Goal: Task Accomplishment & Management: Manage account settings

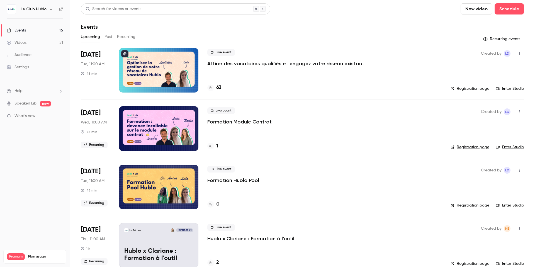
click at [519, 55] on icon "button" at bounding box center [520, 54] width 4 height 4
click at [34, 177] on div at bounding box center [267, 133] width 535 height 267
click at [520, 54] on icon "button" at bounding box center [520, 54] width 4 height 4
click at [500, 97] on div "Duplicate" at bounding box center [498, 97] width 42 height 6
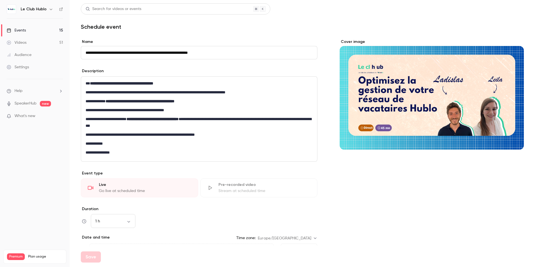
click at [101, 52] on input "**********" at bounding box center [199, 52] width 237 height 13
drag, startPoint x: 101, startPoint y: 52, endPoint x: 84, endPoint y: 52, distance: 16.7
click at [84, 52] on input "**********" at bounding box center [199, 52] width 237 height 13
type input "**********"
click at [250, 38] on section "**********" at bounding box center [302, 210] width 443 height 356
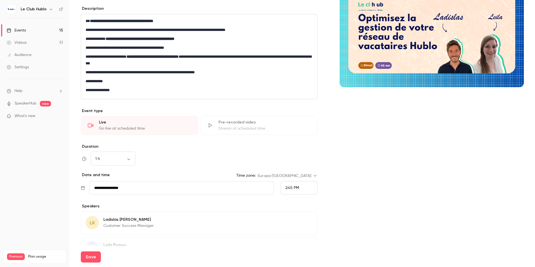
scroll to position [110, 0]
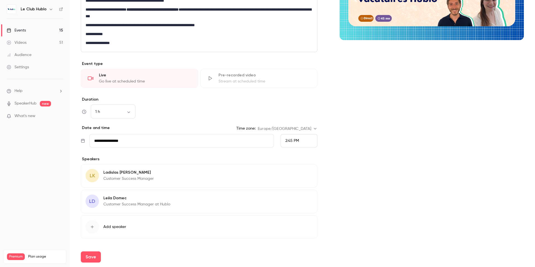
click at [168, 138] on input "**********" at bounding box center [182, 140] width 185 height 13
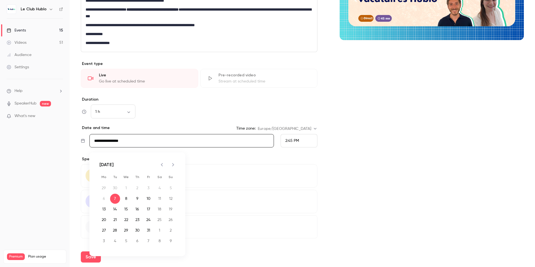
click at [176, 165] on icon "Next month" at bounding box center [173, 164] width 7 height 7
click at [126, 211] on button "12" at bounding box center [126, 209] width 10 height 10
type input "**********"
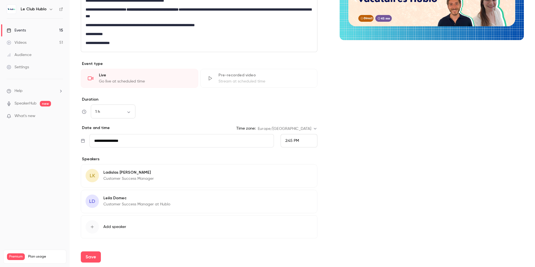
click at [291, 141] on span "2:45 PM" at bounding box center [293, 141] width 14 height 4
click at [300, 71] on div "11:00 AM" at bounding box center [299, 74] width 27 height 6
click at [370, 176] on div "Cover image" at bounding box center [432, 91] width 184 height 325
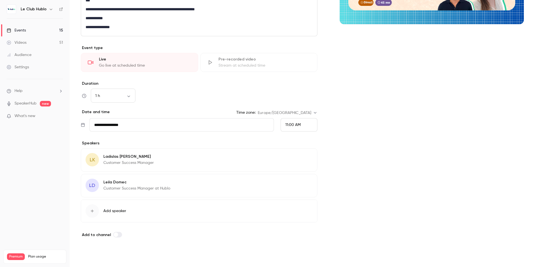
click at [95, 254] on button "Save" at bounding box center [91, 257] width 20 height 11
type input "**********"
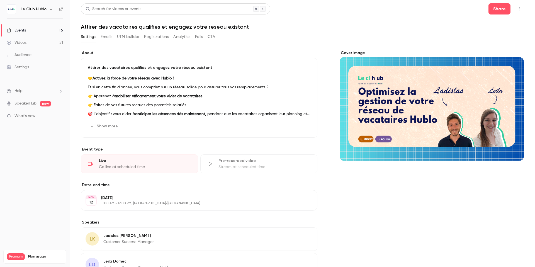
click at [24, 30] on div "Events" at bounding box center [16, 31] width 19 height 6
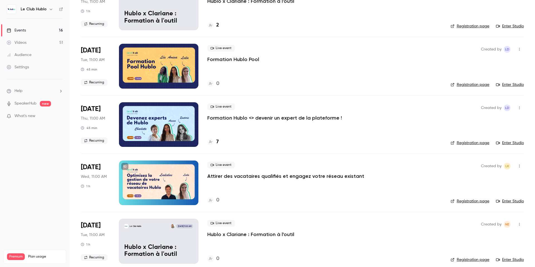
scroll to position [281, 0]
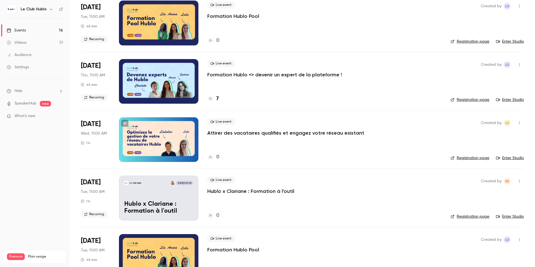
click at [189, 134] on div at bounding box center [158, 139] width 79 height 45
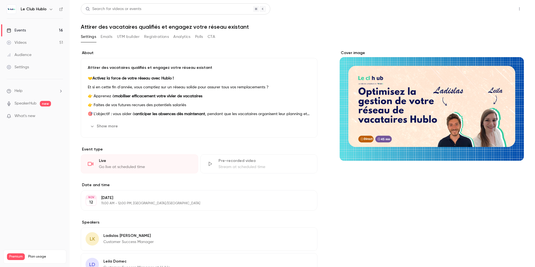
click at [508, 9] on button "Share" at bounding box center [500, 8] width 22 height 11
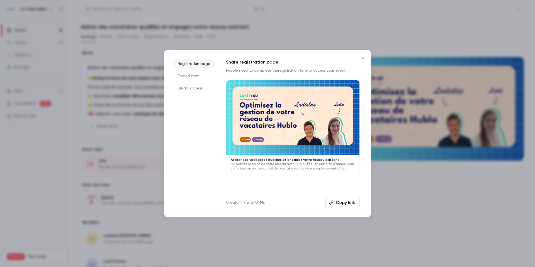
click at [508, 9] on div at bounding box center [267, 133] width 535 height 267
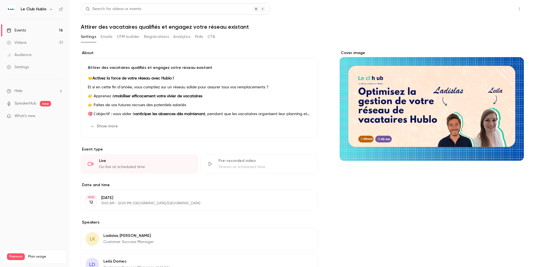
click at [501, 3] on button "Share" at bounding box center [500, 8] width 22 height 11
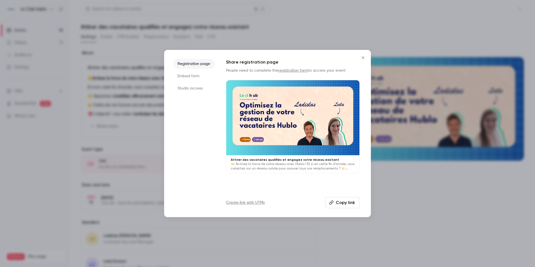
click at [501, 3] on div at bounding box center [267, 133] width 535 height 267
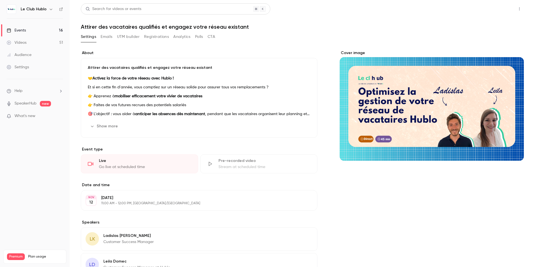
click at [497, 13] on button "Share" at bounding box center [500, 8] width 22 height 11
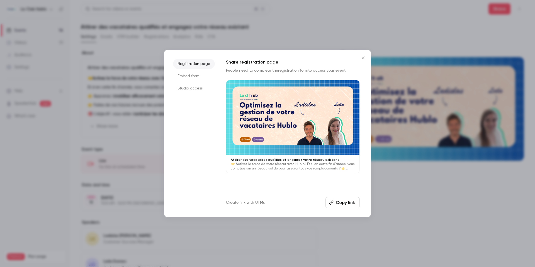
click at [345, 202] on button "Copy link" at bounding box center [343, 202] width 34 height 11
click at [363, 56] on icon "Close" at bounding box center [363, 58] width 7 height 4
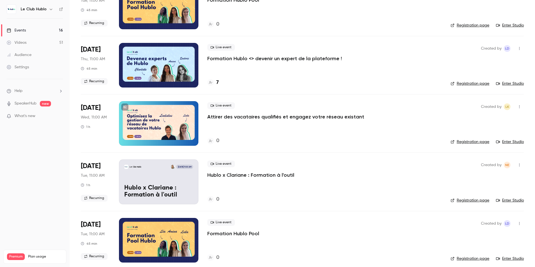
scroll to position [297, 0]
click at [520, 105] on icon "button" at bounding box center [520, 107] width 4 height 4
click at [300, 117] on div at bounding box center [267, 133] width 535 height 267
click at [310, 117] on p "Attirer des vacataires qualifiés et engagez votre réseau existant" at bounding box center [285, 116] width 157 height 7
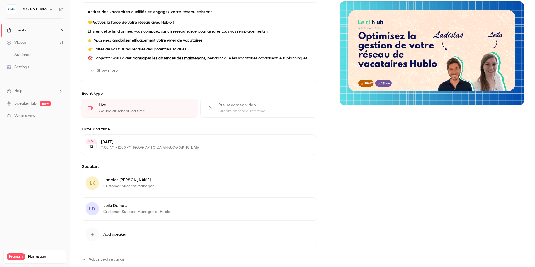
scroll to position [69, 0]
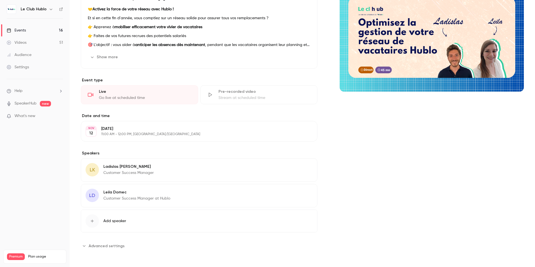
click at [101, 247] on span "Advanced settings" at bounding box center [107, 246] width 36 height 6
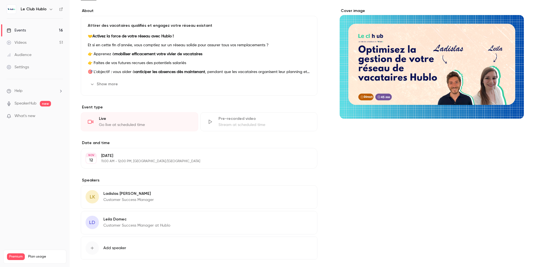
scroll to position [0, 0]
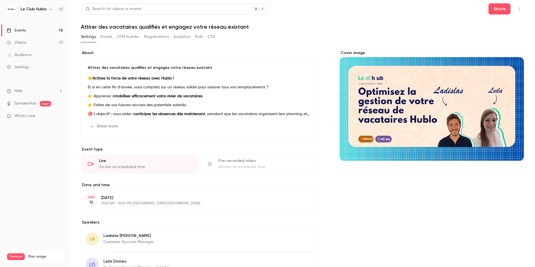
click at [212, 38] on button "CTA" at bounding box center [212, 36] width 8 height 9
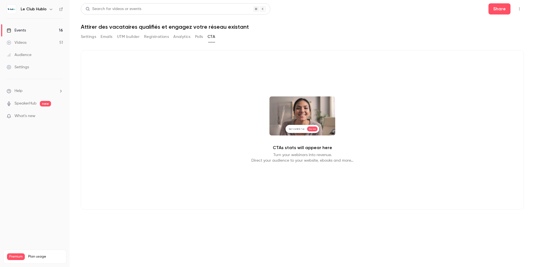
click at [103, 37] on button "Emails" at bounding box center [107, 36] width 12 height 9
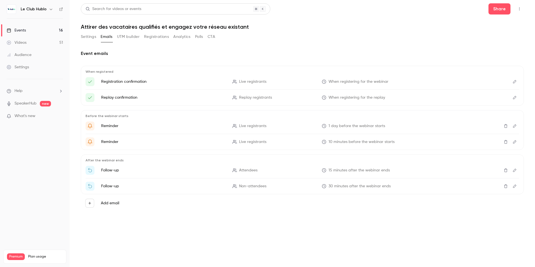
click at [518, 8] on icon "button" at bounding box center [520, 9] width 4 height 4
click at [519, 8] on div at bounding box center [267, 133] width 535 height 267
click at [94, 36] on button "Settings" at bounding box center [88, 36] width 15 height 9
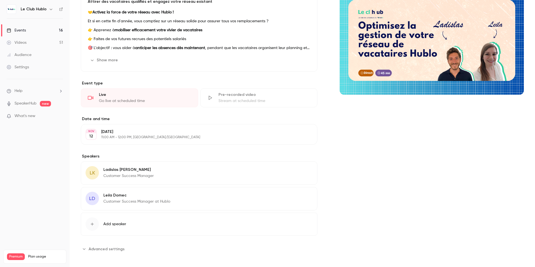
scroll to position [69, 0]
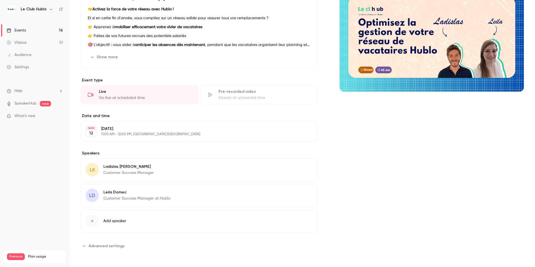
click at [299, 195] on icon "button" at bounding box center [297, 193] width 4 height 4
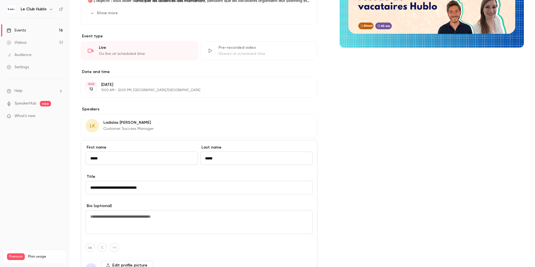
scroll to position [154, 0]
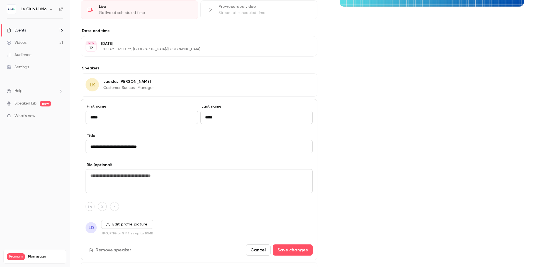
click at [118, 249] on button "Remove speaker" at bounding box center [111, 250] width 50 height 11
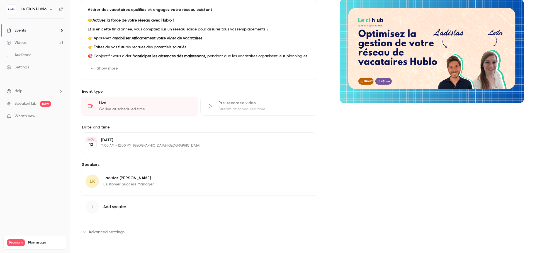
scroll to position [0, 0]
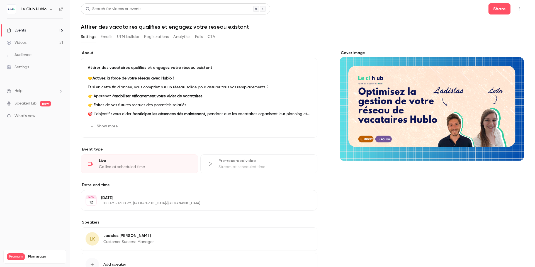
click at [364, 54] on div "Cover image" at bounding box center [432, 105] width 184 height 111
click at [0, 0] on input "Cover image" at bounding box center [0, 0] width 0 height 0
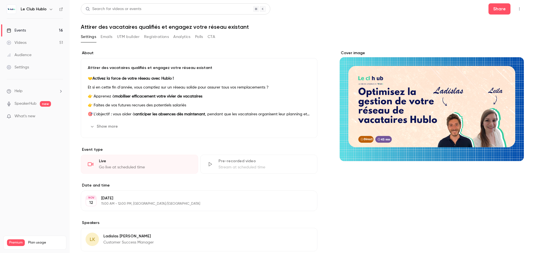
click at [358, 53] on div "Cover image" at bounding box center [432, 105] width 184 height 111
click at [0, 0] on input "Cover image" at bounding box center [0, 0] width 0 height 0
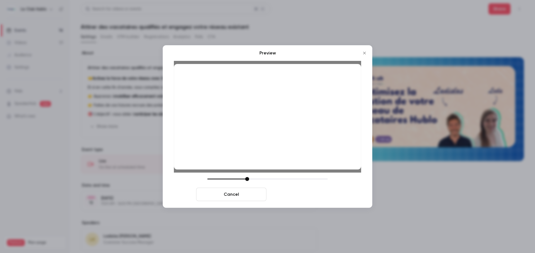
click at [314, 192] on button "Save cover" at bounding box center [304, 193] width 70 height 13
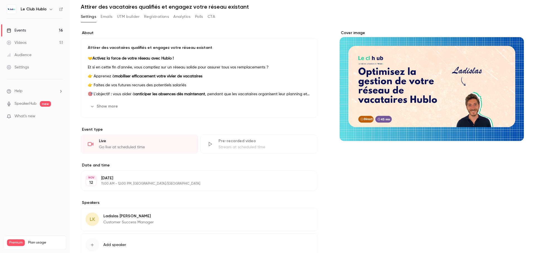
scroll to position [6, 0]
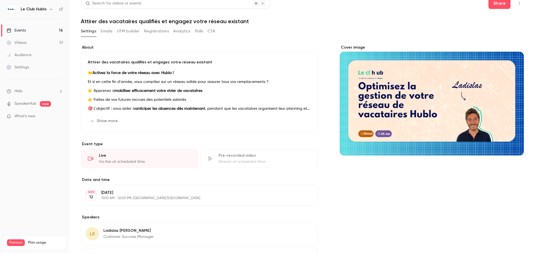
click at [103, 119] on button "Show more" at bounding box center [104, 120] width 33 height 9
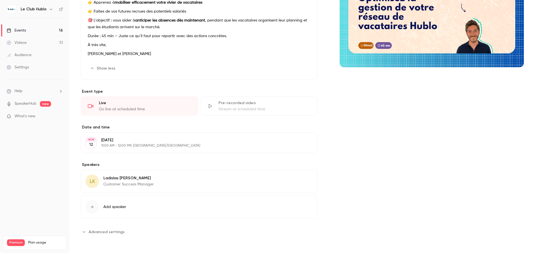
scroll to position [0, 0]
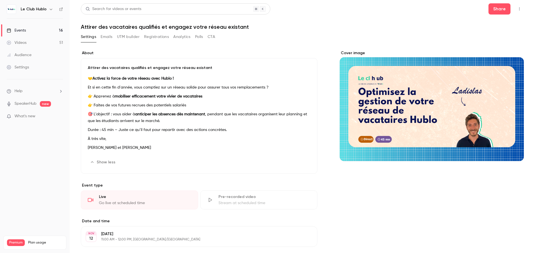
click at [100, 145] on p "[PERSON_NAME] et [PERSON_NAME]" at bounding box center [199, 147] width 223 height 7
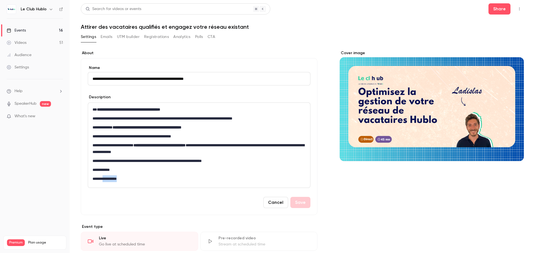
drag, startPoint x: 126, startPoint y: 179, endPoint x: 106, endPoint y: 179, distance: 20.1
click at [106, 179] on p "**********" at bounding box center [199, 178] width 213 height 7
click at [304, 204] on button "Save" at bounding box center [301, 202] width 20 height 11
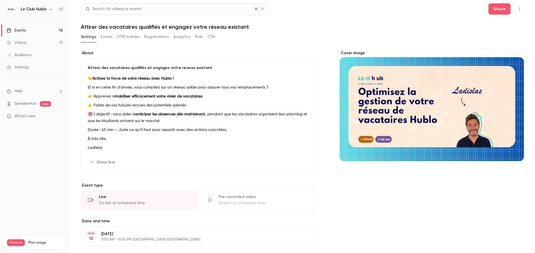
click at [519, 10] on icon "button" at bounding box center [520, 9] width 4 height 4
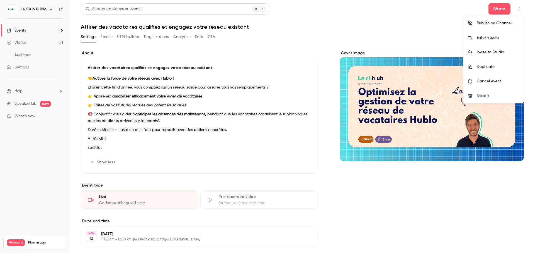
click at [475, 8] on div at bounding box center [267, 126] width 535 height 253
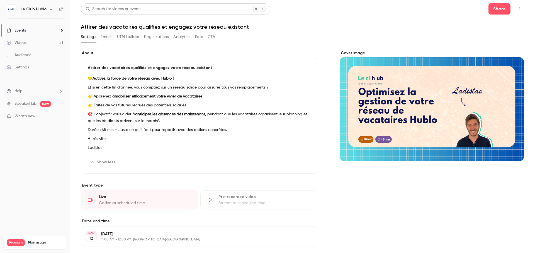
click at [31, 30] on link "Events 16" at bounding box center [35, 30] width 70 height 12
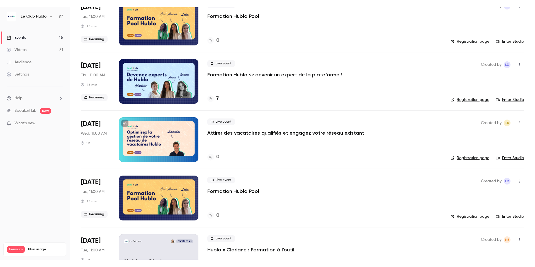
scroll to position [288, 0]
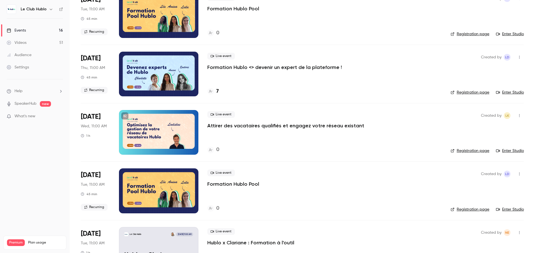
click at [468, 151] on link "Registration page" at bounding box center [470, 151] width 39 height 6
